Goal: Task Accomplishment & Management: Manage account settings

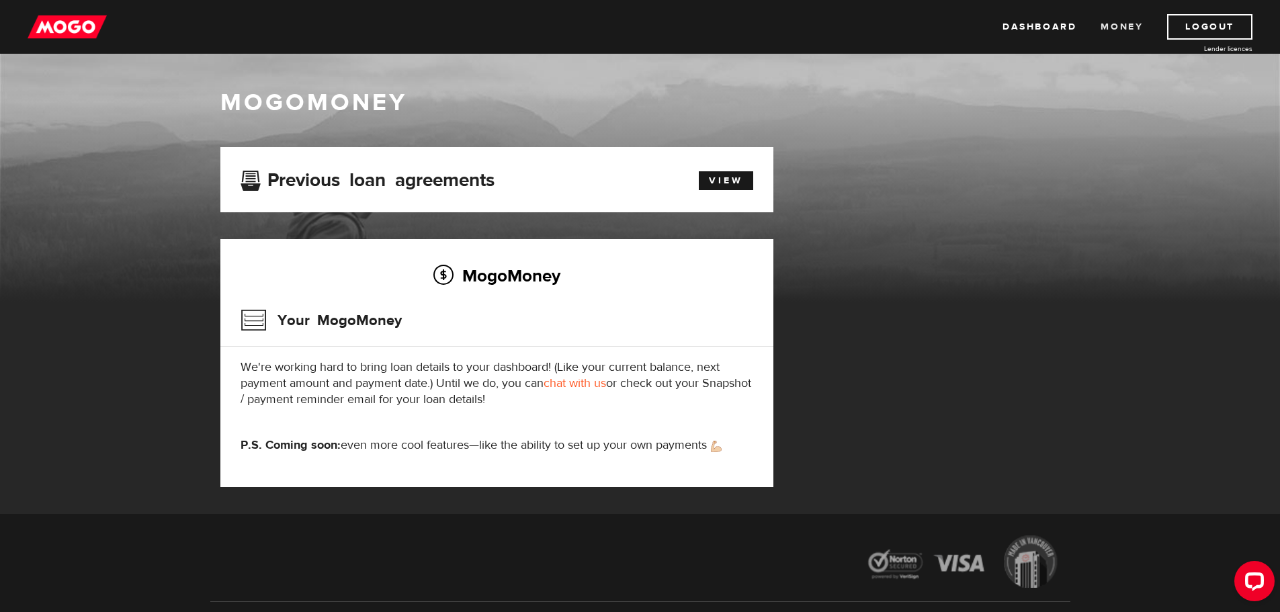
click at [1114, 31] on link "Money" at bounding box center [1122, 27] width 42 height 26
click at [1042, 25] on link "Dashboard" at bounding box center [1040, 27] width 74 height 26
click at [1252, 577] on icon "Open LiveChat chat widget" at bounding box center [1255, 581] width 13 height 9
